Goal: Check status: Check status

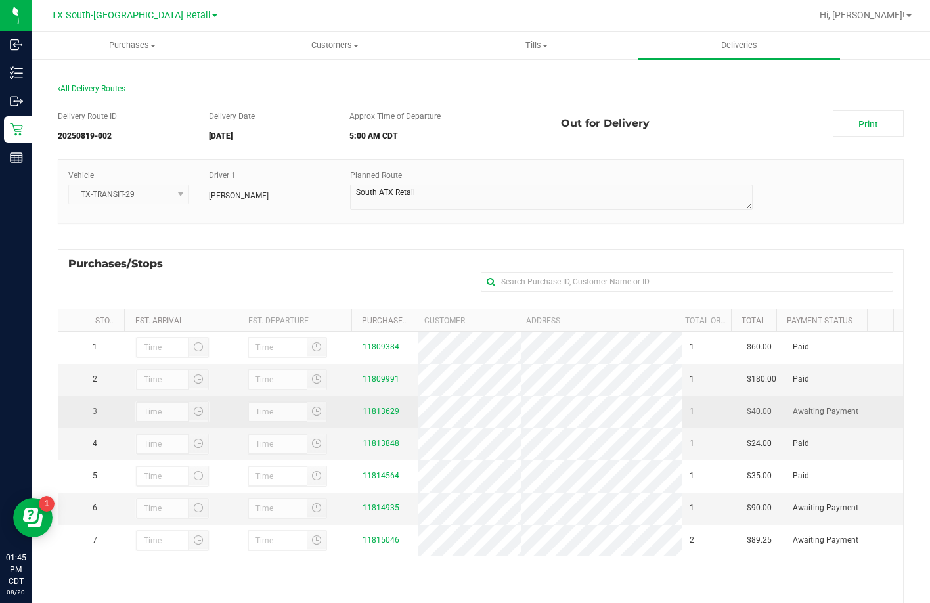
scroll to position [175, 0]
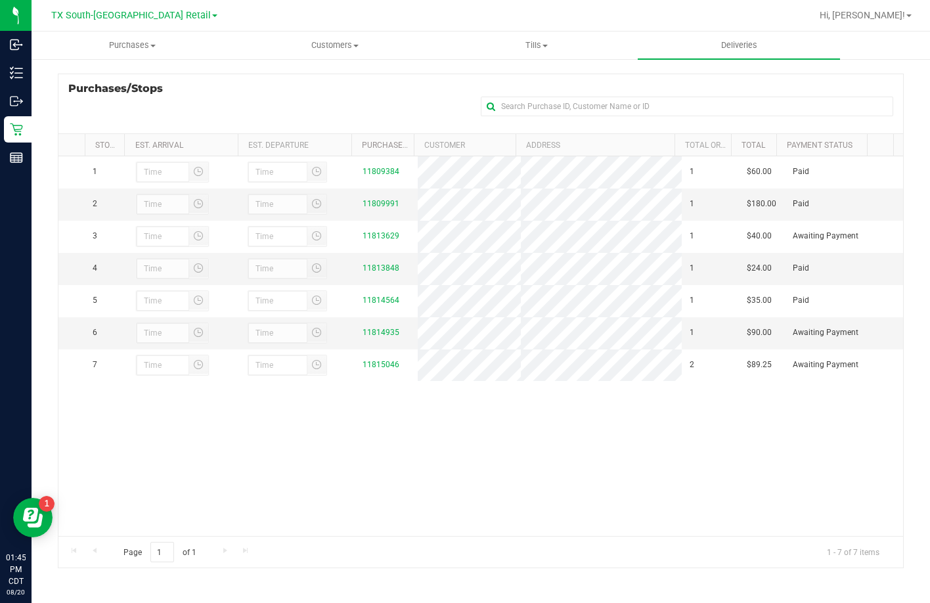
click at [334, 94] on div "Purchases/Stops + Add Purchase" at bounding box center [481, 104] width 846 height 60
click at [373, 423] on div "1 11809384 1 $60.00 Paid 2 11809991 1 $180.00 Paid 3" at bounding box center [480, 345] width 844 height 379
click at [379, 415] on div "1 11809384 1 $60.00 Paid 2 11809991 1 $180.00 Paid 3" at bounding box center [480, 345] width 844 height 379
click at [241, 83] on div "Purchases/Stops + Add Purchase" at bounding box center [481, 104] width 846 height 60
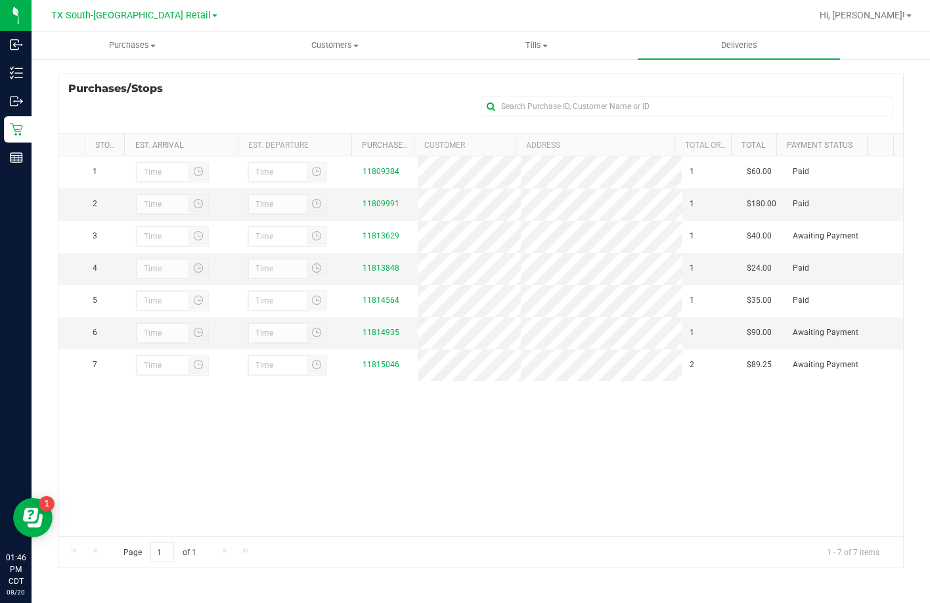
click at [351, 95] on div "Purchases/Stops + Add Purchase" at bounding box center [481, 104] width 846 height 60
click at [362, 95] on div "Purchases/Stops + Add Purchase" at bounding box center [481, 104] width 846 height 60
click at [338, 89] on div "Purchases/Stops + Add Purchase" at bounding box center [481, 104] width 846 height 60
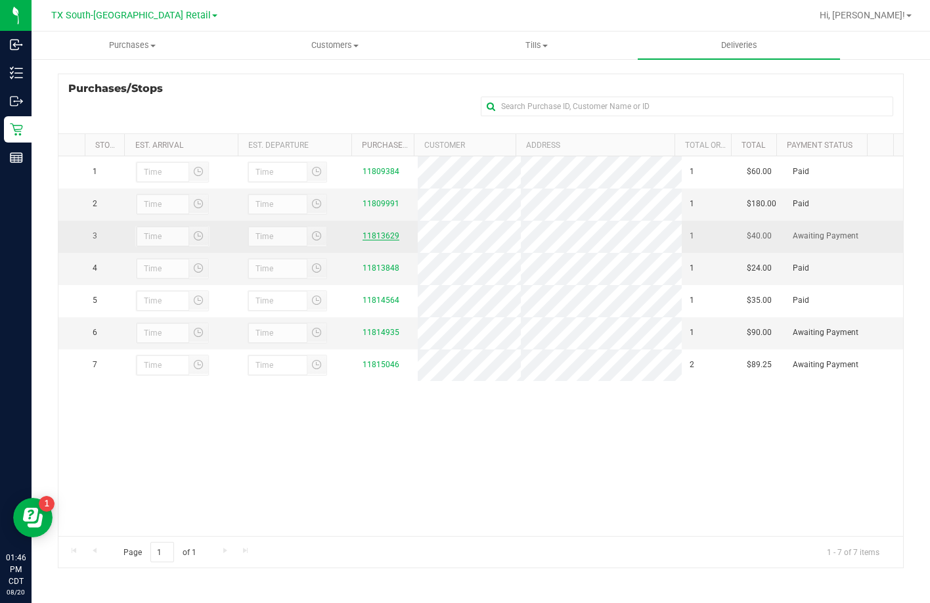
click at [374, 236] on div "11813629" at bounding box center [385, 236] width 47 height 12
click at [374, 237] on link "11813629" at bounding box center [380, 235] width 37 height 9
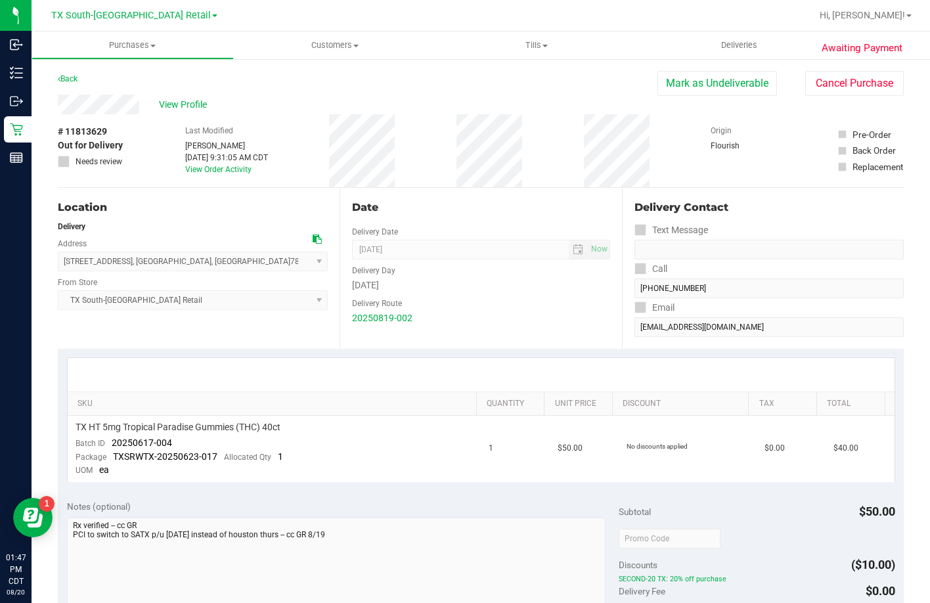
click at [269, 97] on div "View Profile" at bounding box center [357, 105] width 599 height 20
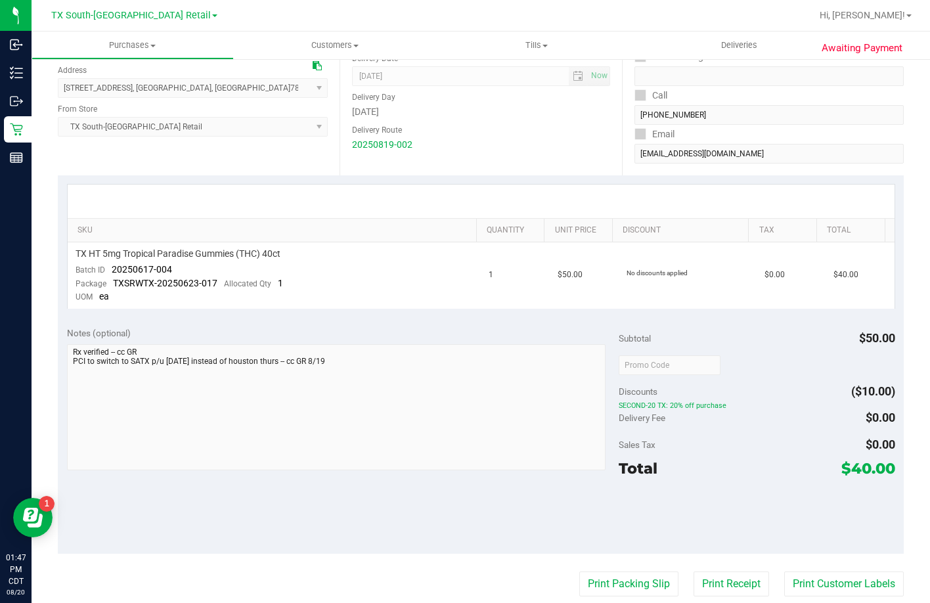
scroll to position [197, 0]
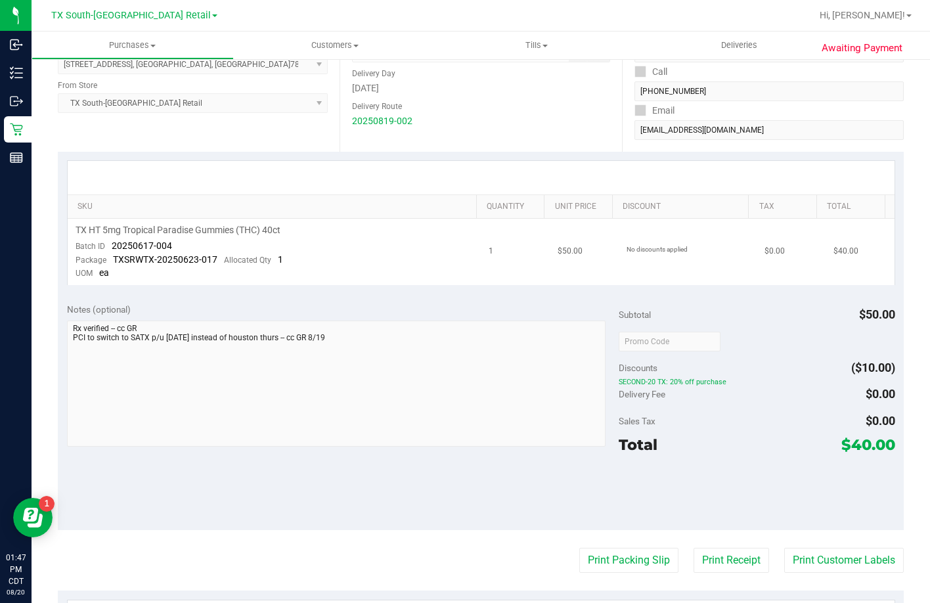
click at [295, 251] on td "TX HT 5mg Tropical Paradise Gummies (THC) 40ct Batch ID 20250617-004 Package TX…" at bounding box center [275, 252] width 414 height 66
click at [176, 240] on td "TX HT 5mg Tropical Paradise Gummies (THC) 40ct Batch ID 20250617-004 Package TX…" at bounding box center [275, 252] width 414 height 66
click at [624, 376] on span "Discounts" at bounding box center [637, 368] width 39 height 24
drag, startPoint x: 198, startPoint y: 247, endPoint x: 112, endPoint y: 245, distance: 86.0
click at [112, 245] on td "TX HT 5mg Tropical Paradise Gummies (THC) 40ct Batch ID 20250617-004 Package TX…" at bounding box center [275, 252] width 414 height 66
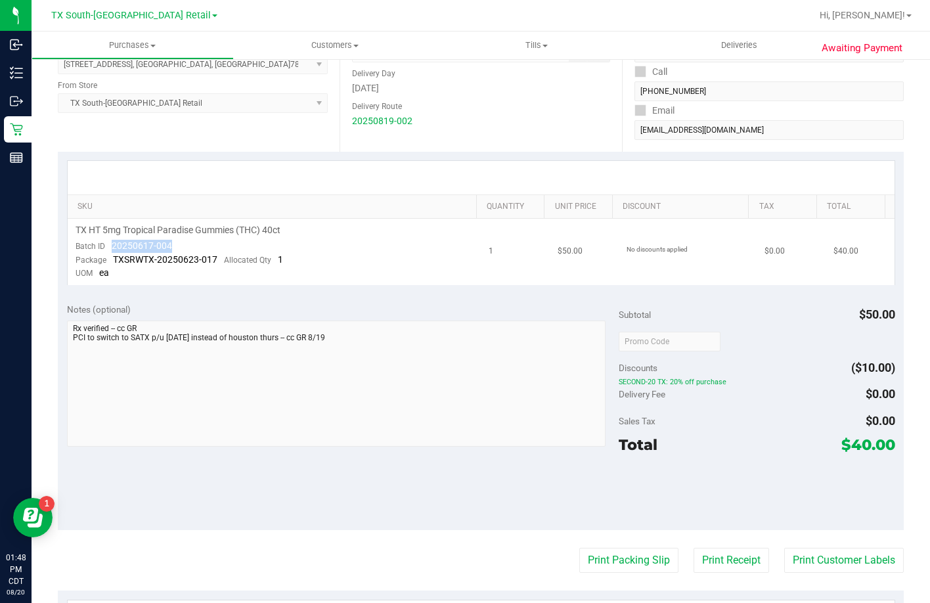
copy span "20250617-004"
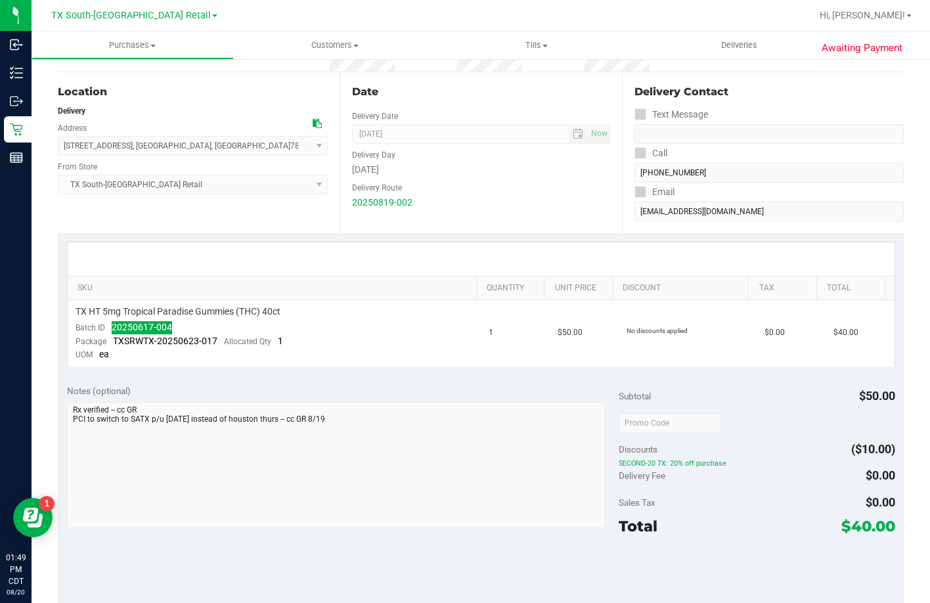
scroll to position [0, 0]
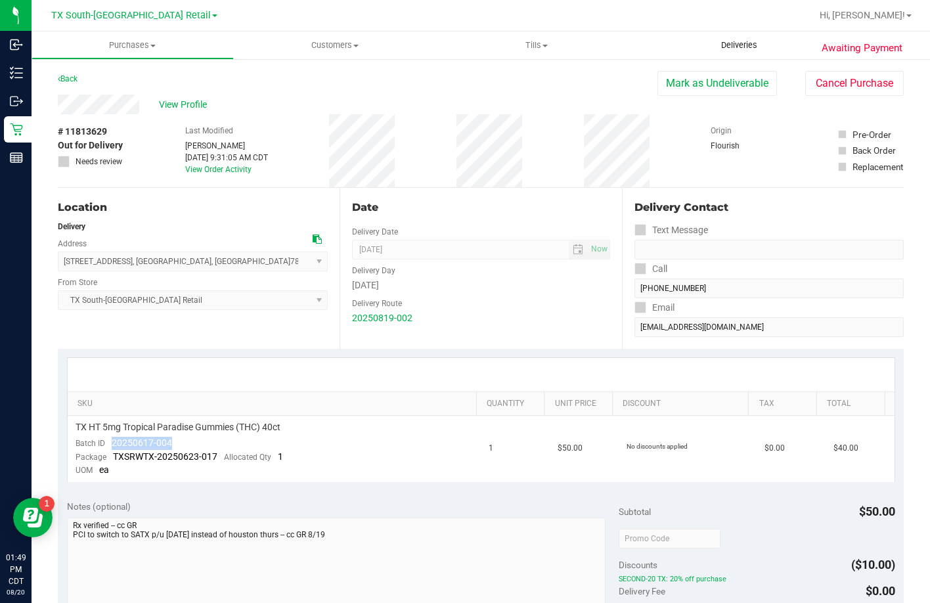
click at [714, 51] on uib-tab-heading "Deliveries" at bounding box center [738, 46] width 202 height 28
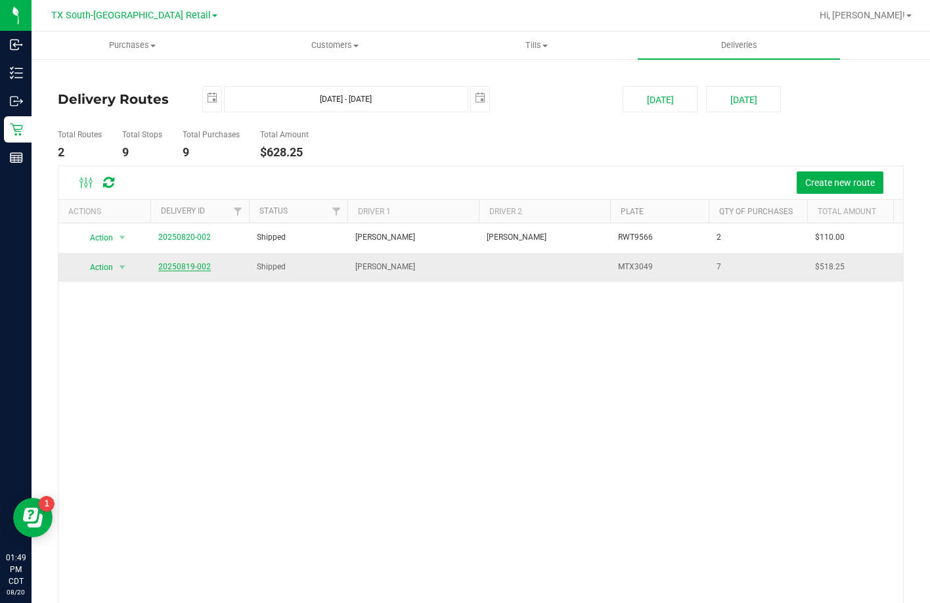
click at [179, 269] on link "20250819-002" at bounding box center [184, 266] width 53 height 9
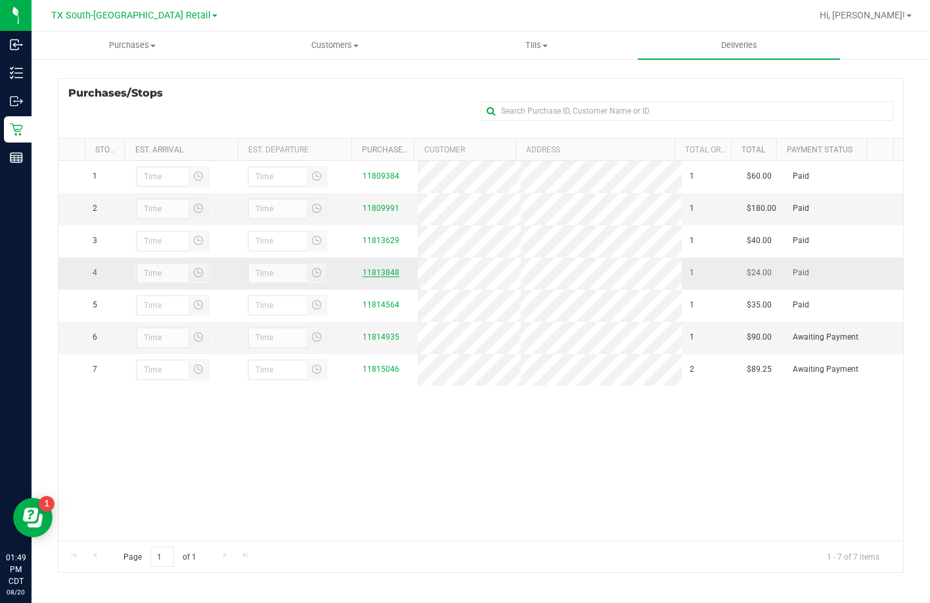
scroll to position [175, 0]
